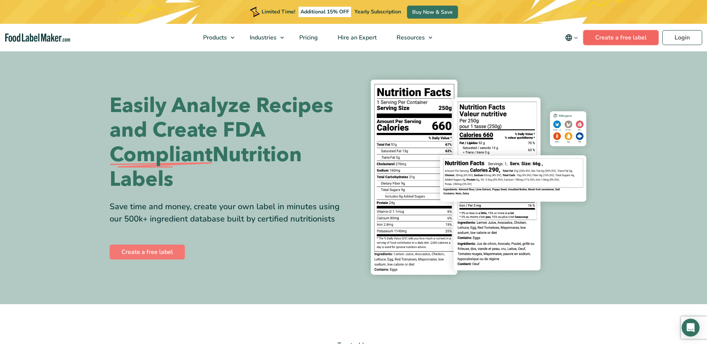
click at [624, 36] on link "Create a free label" at bounding box center [620, 37] width 75 height 15
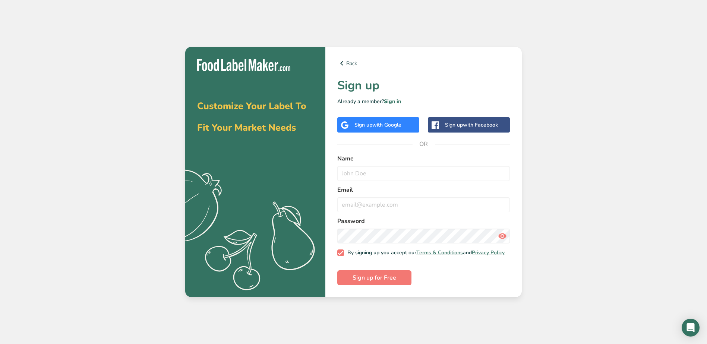
click at [383, 123] on span "with Google" at bounding box center [386, 125] width 29 height 7
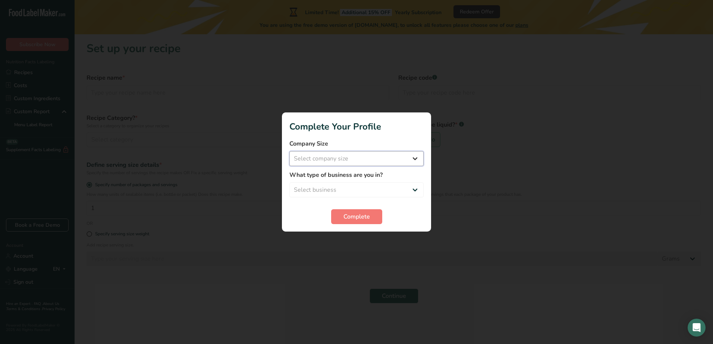
click at [415, 157] on select "Select company size Fewer than 10 Employees 10 to 50 Employees 51 to 500 Employ…" at bounding box center [356, 158] width 134 height 15
select select "1"
click at [289, 151] on select "Select company size Fewer than 10 Employees 10 to 50 Employees 51 to 500 Employ…" at bounding box center [356, 158] width 134 height 15
click at [416, 190] on select "Select business Packaged Food Manufacturer Restaurant & Cafe Bakery Meal Plans …" at bounding box center [356, 190] width 134 height 15
select select "8"
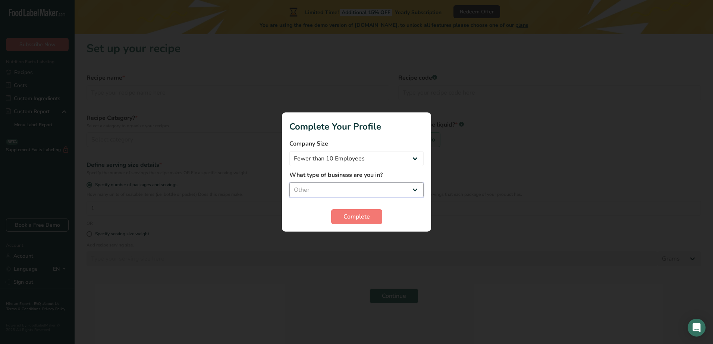
click at [289, 183] on select "Select business Packaged Food Manufacturer Restaurant & Cafe Bakery Meal Plans …" at bounding box center [356, 190] width 134 height 15
click at [371, 214] on button "Complete" at bounding box center [356, 217] width 51 height 15
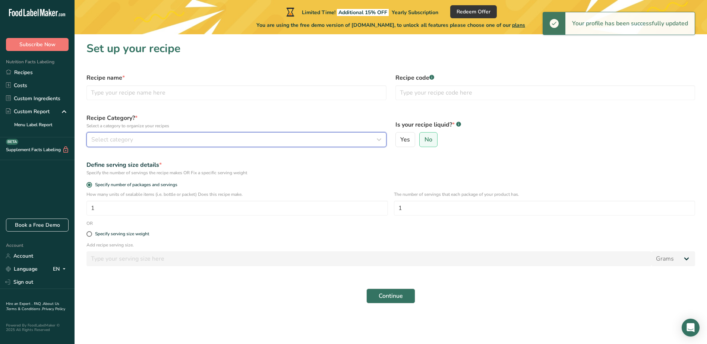
click at [123, 138] on span "Select category" at bounding box center [112, 139] width 42 height 9
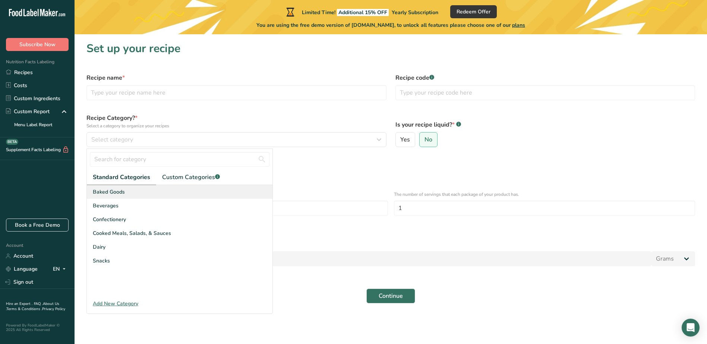
click at [121, 193] on span "Baked Goods" at bounding box center [109, 192] width 32 height 8
